Goal: Information Seeking & Learning: Learn about a topic

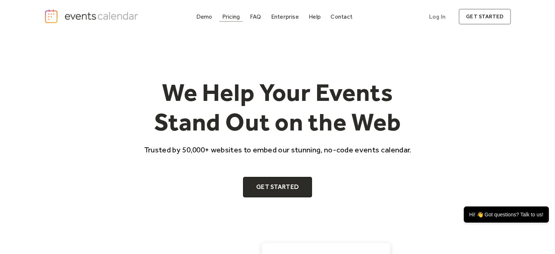
click at [231, 17] on div "Pricing" at bounding box center [231, 17] width 18 height 4
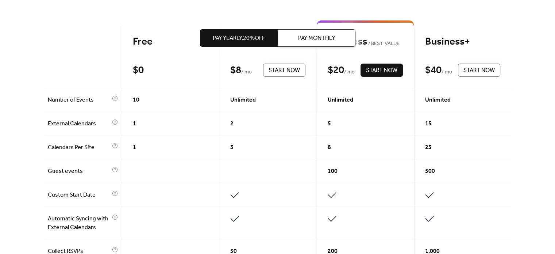
scroll to position [183, 0]
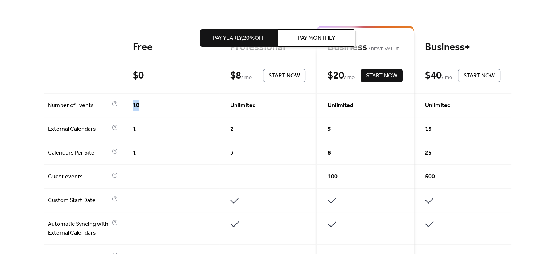
drag, startPoint x: 141, startPoint y: 103, endPoint x: 146, endPoint y: 103, distance: 5.1
click at [145, 103] on div "10" at bounding box center [170, 105] width 97 height 24
click at [146, 103] on div "10" at bounding box center [170, 105] width 97 height 24
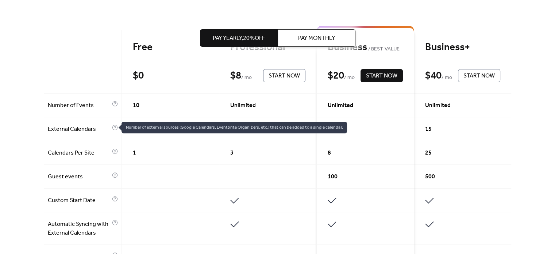
click at [139, 127] on span "Number of external sources (Google Calendars, Eventbrite Organizers, etc.) that…" at bounding box center [235, 128] width 226 height 12
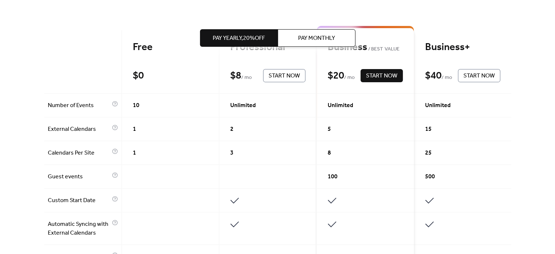
click at [257, 107] on div "Unlimited" at bounding box center [267, 105] width 97 height 24
drag, startPoint x: 241, startPoint y: 103, endPoint x: 263, endPoint y: 105, distance: 22.8
click at [248, 104] on span "Unlimited" at bounding box center [243, 105] width 26 height 9
click at [263, 105] on div "Unlimited" at bounding box center [267, 105] width 97 height 24
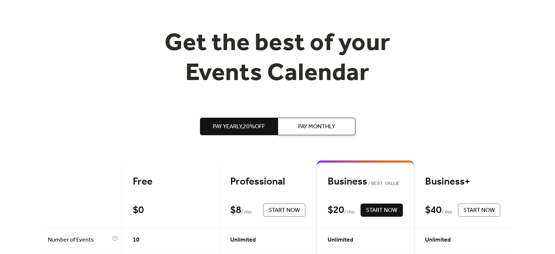
scroll to position [0, 0]
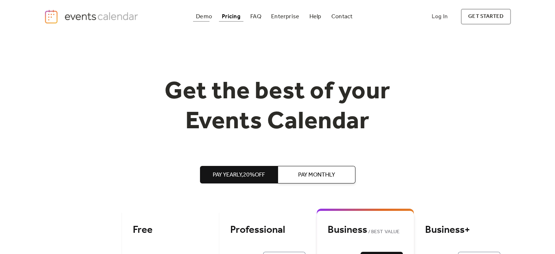
click at [209, 15] on div "Demo" at bounding box center [204, 17] width 16 height 4
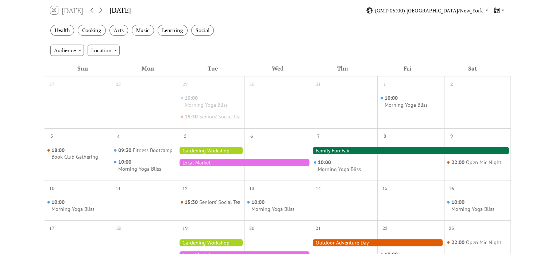
scroll to position [219, 0]
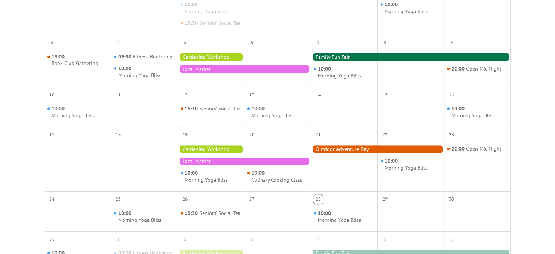
click at [345, 79] on div "Morning Yoga Bliss" at bounding box center [339, 75] width 43 height 7
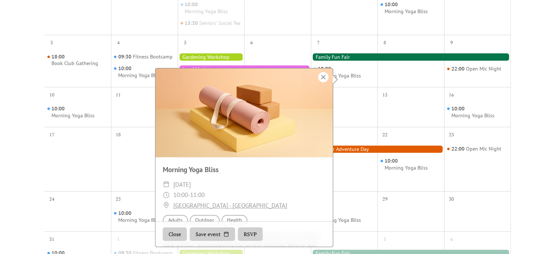
click at [326, 77] on div at bounding box center [323, 77] width 10 height 10
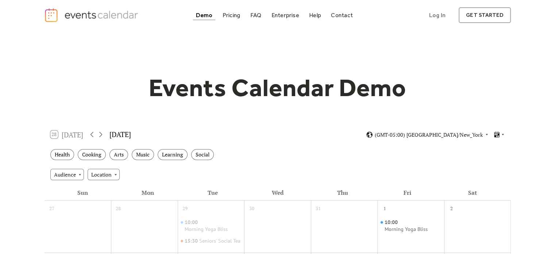
scroll to position [0, 0]
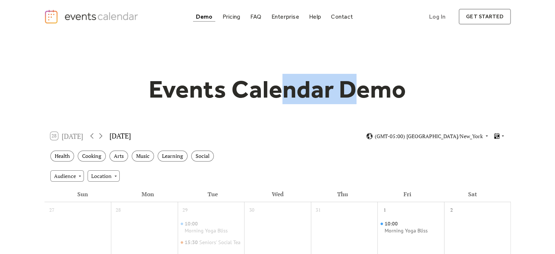
drag, startPoint x: 277, startPoint y: 80, endPoint x: 384, endPoint y: 83, distance: 107.7
click at [371, 83] on h1 "Events Calendar Demo" at bounding box center [278, 89] width 280 height 30
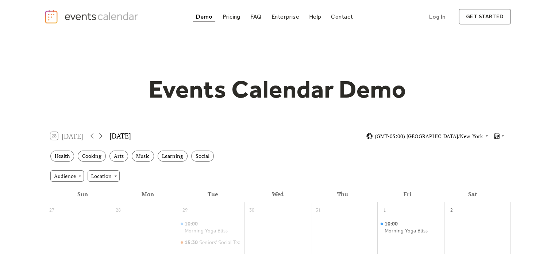
drag, startPoint x: 384, startPoint y: 83, endPoint x: 401, endPoint y: 80, distance: 16.7
click at [384, 82] on h1 "Events Calendar Demo" at bounding box center [278, 89] width 280 height 30
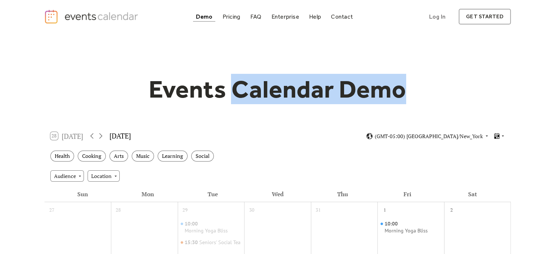
drag, startPoint x: 402, startPoint y: 80, endPoint x: 199, endPoint y: 85, distance: 203.0
click at [220, 84] on h1 "Events Calendar Demo" at bounding box center [278, 89] width 280 height 30
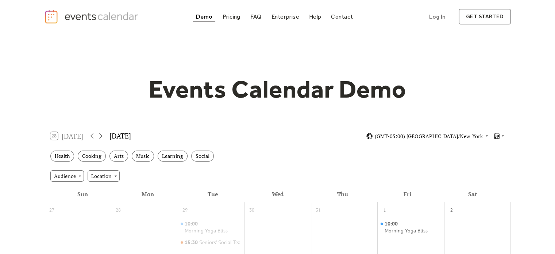
click at [199, 85] on h1 "Events Calendar Demo" at bounding box center [278, 89] width 280 height 30
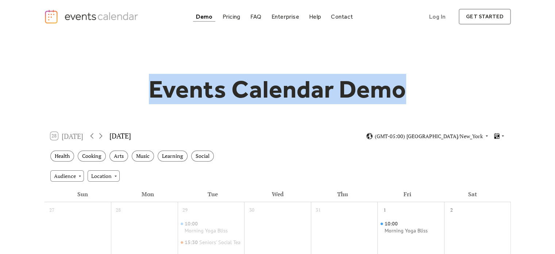
drag, startPoint x: 131, startPoint y: 88, endPoint x: 423, endPoint y: 90, distance: 292.8
click at [412, 90] on div "Events Calendar Demo" at bounding box center [277, 89] width 467 height 30
click at [423, 90] on div "Events Calendar Demo" at bounding box center [277, 89] width 467 height 30
drag, startPoint x: 425, startPoint y: 88, endPoint x: 150, endPoint y: 87, distance: 274.1
click at [151, 87] on div "Events Calendar Demo" at bounding box center [277, 89] width 467 height 30
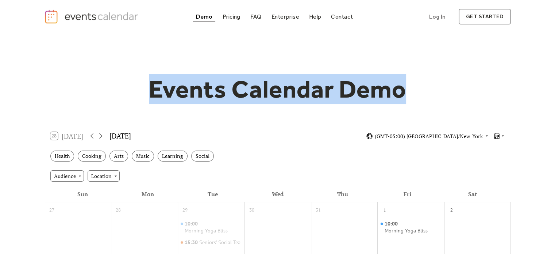
click at [133, 87] on div "Events Calendar Demo" at bounding box center [277, 89] width 467 height 30
drag, startPoint x: 275, startPoint y: 87, endPoint x: 416, endPoint y: 89, distance: 140.9
click at [415, 89] on div "Events Calendar Demo" at bounding box center [277, 89] width 467 height 30
click at [421, 89] on div "Events Calendar Demo" at bounding box center [277, 89] width 467 height 30
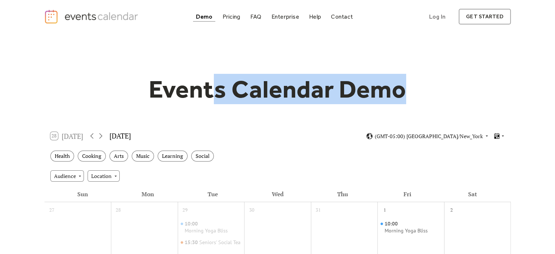
drag, startPoint x: 393, startPoint y: 91, endPoint x: 169, endPoint y: 94, distance: 224.5
click at [202, 94] on h1 "Events Calendar Demo" at bounding box center [278, 89] width 280 height 30
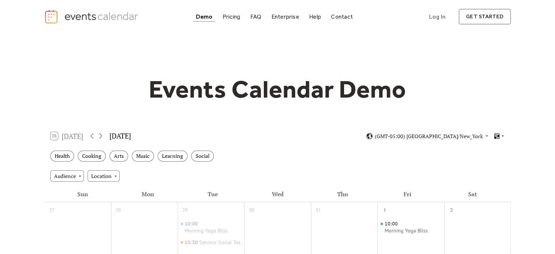
click at [146, 94] on h1 "Events Calendar Demo" at bounding box center [278, 89] width 280 height 30
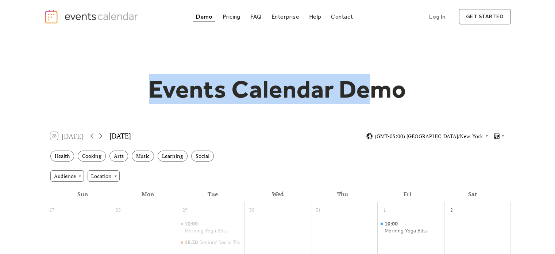
drag, startPoint x: 164, startPoint y: 94, endPoint x: 402, endPoint y: 96, distance: 237.3
click at [391, 96] on div "Events Calendar Demo" at bounding box center [277, 89] width 467 height 30
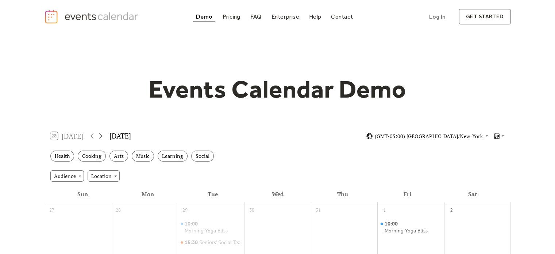
click at [402, 96] on h1 "Events Calendar Demo" at bounding box center [278, 89] width 280 height 30
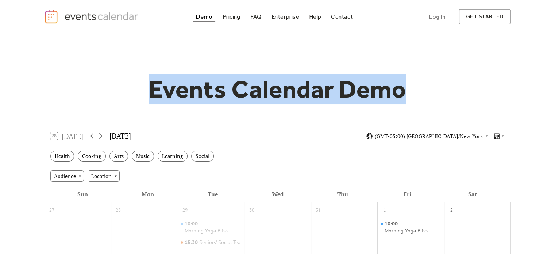
drag, startPoint x: 433, startPoint y: 95, endPoint x: 83, endPoint y: 96, distance: 349.7
click at [89, 97] on div "Events Calendar Demo" at bounding box center [277, 89] width 467 height 30
drag, startPoint x: 83, startPoint y: 96, endPoint x: 97, endPoint y: 82, distance: 19.9
click at [83, 96] on div "Events Calendar Demo" at bounding box center [277, 89] width 467 height 30
click at [122, 82] on div "Events Calendar Demo" at bounding box center [277, 89] width 467 height 30
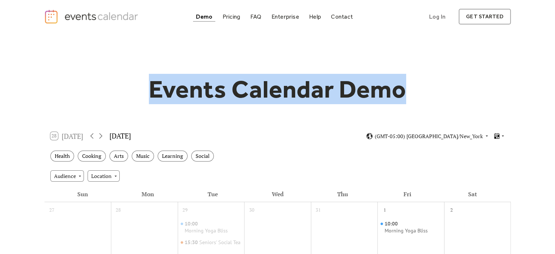
drag, startPoint x: 133, startPoint y: 87, endPoint x: 419, endPoint y: 89, distance: 286.2
click at [418, 89] on div "Events Calendar Demo" at bounding box center [277, 89] width 467 height 30
click at [421, 89] on div "Events Calendar Demo" at bounding box center [277, 89] width 467 height 30
drag, startPoint x: 431, startPoint y: 87, endPoint x: 167, endPoint y: 89, distance: 263.9
click at [168, 89] on div "Events Calendar Demo" at bounding box center [277, 89] width 467 height 30
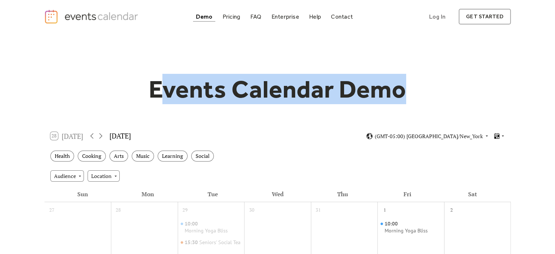
click at [158, 87] on h1 "Events Calendar Demo" at bounding box center [278, 89] width 280 height 30
drag, startPoint x: 147, startPoint y: 87, endPoint x: 437, endPoint y: 92, distance: 289.5
click at [436, 92] on div "Events Calendar Demo" at bounding box center [277, 89] width 467 height 30
click at [437, 92] on div "Events Calendar Demo" at bounding box center [277, 89] width 467 height 30
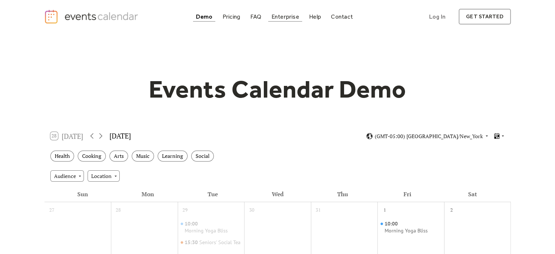
click at [277, 19] on div "Enterprise" at bounding box center [285, 17] width 28 height 4
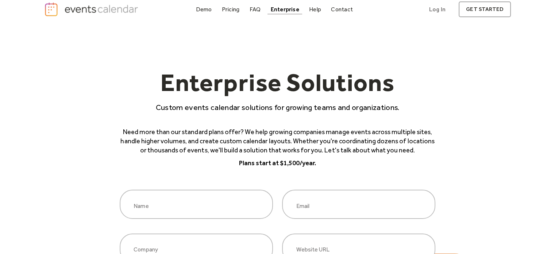
scroll to position [146, 0]
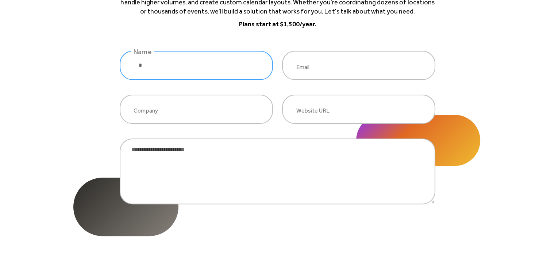
click at [210, 69] on input "enterprise inquiry" at bounding box center [196, 65] width 153 height 29
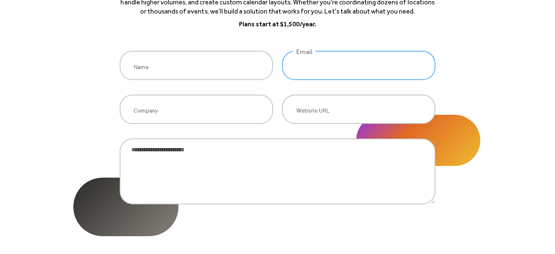
click at [331, 66] on input "enterprise inquiry" at bounding box center [358, 65] width 153 height 29
click at [494, 62] on div "Enterprise Solutions Custom events calendar solutions for growing teams and org…" at bounding box center [277, 96] width 555 height 419
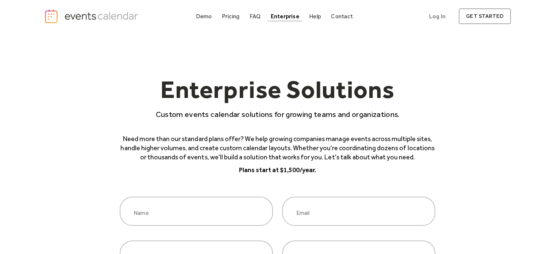
scroll to position [0, 0]
click at [100, 16] on img "home" at bounding box center [92, 16] width 96 height 15
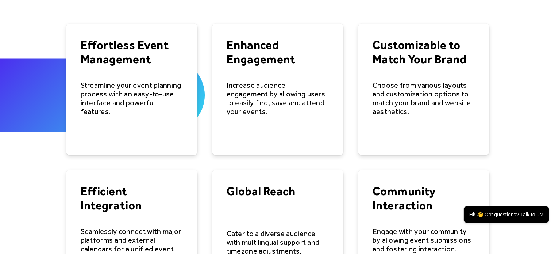
scroll to position [1168, 0]
